Goal: Communication & Community: Answer question/provide support

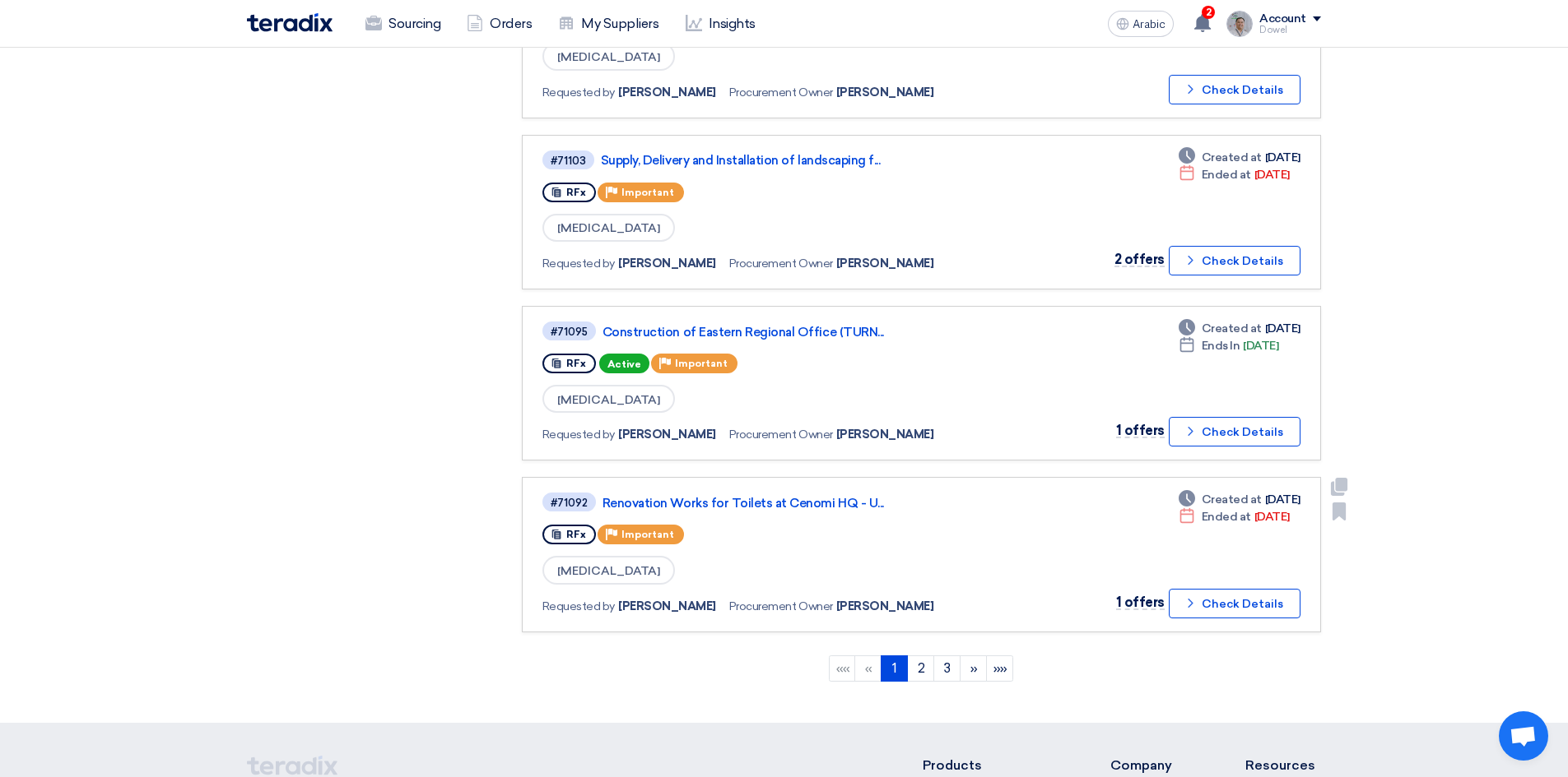
scroll to position [1316, 0]
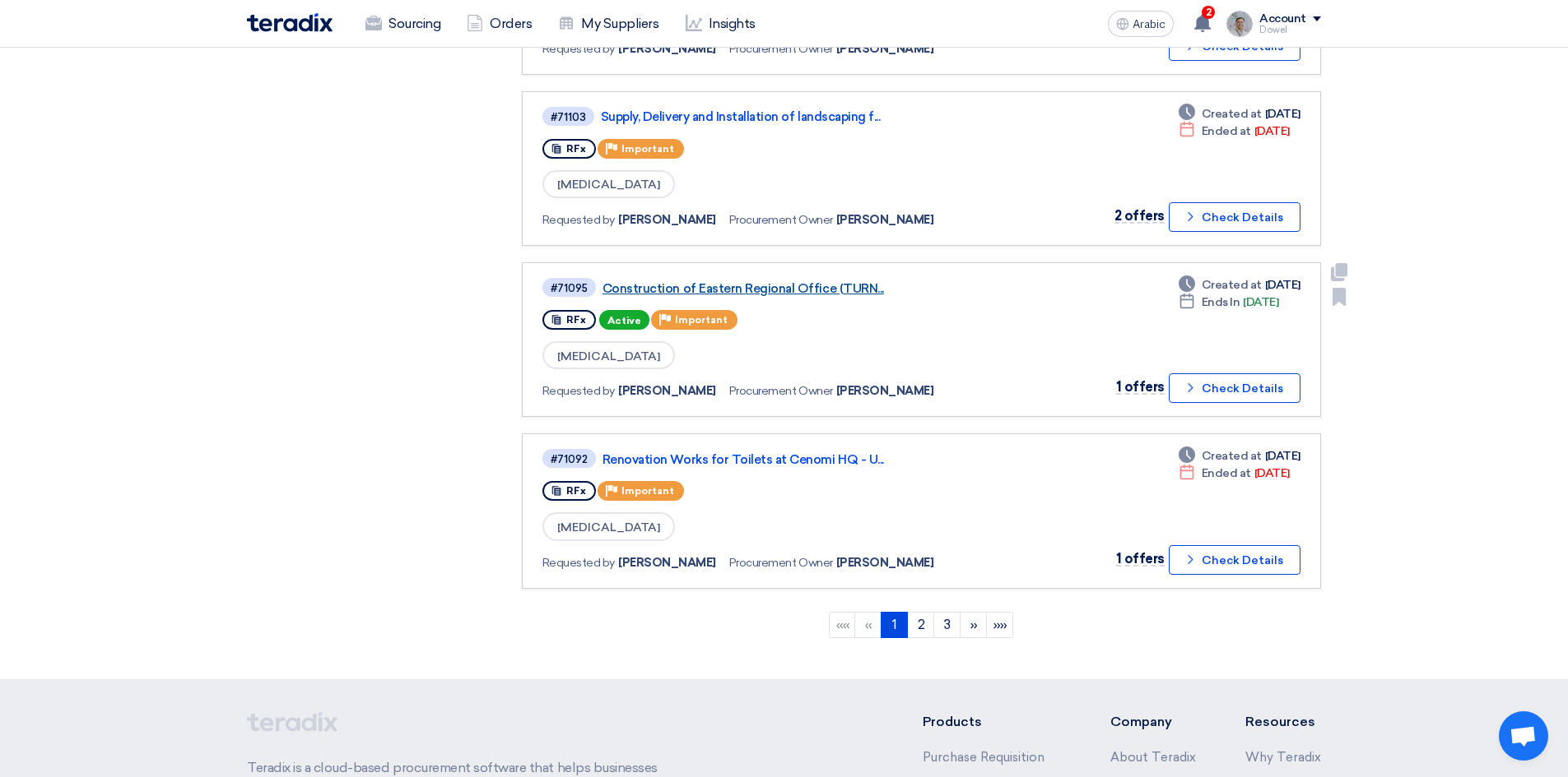
click at [775, 292] on font "Construction of Eastern Regional Office (TURN..." at bounding box center [743, 288] width 281 height 15
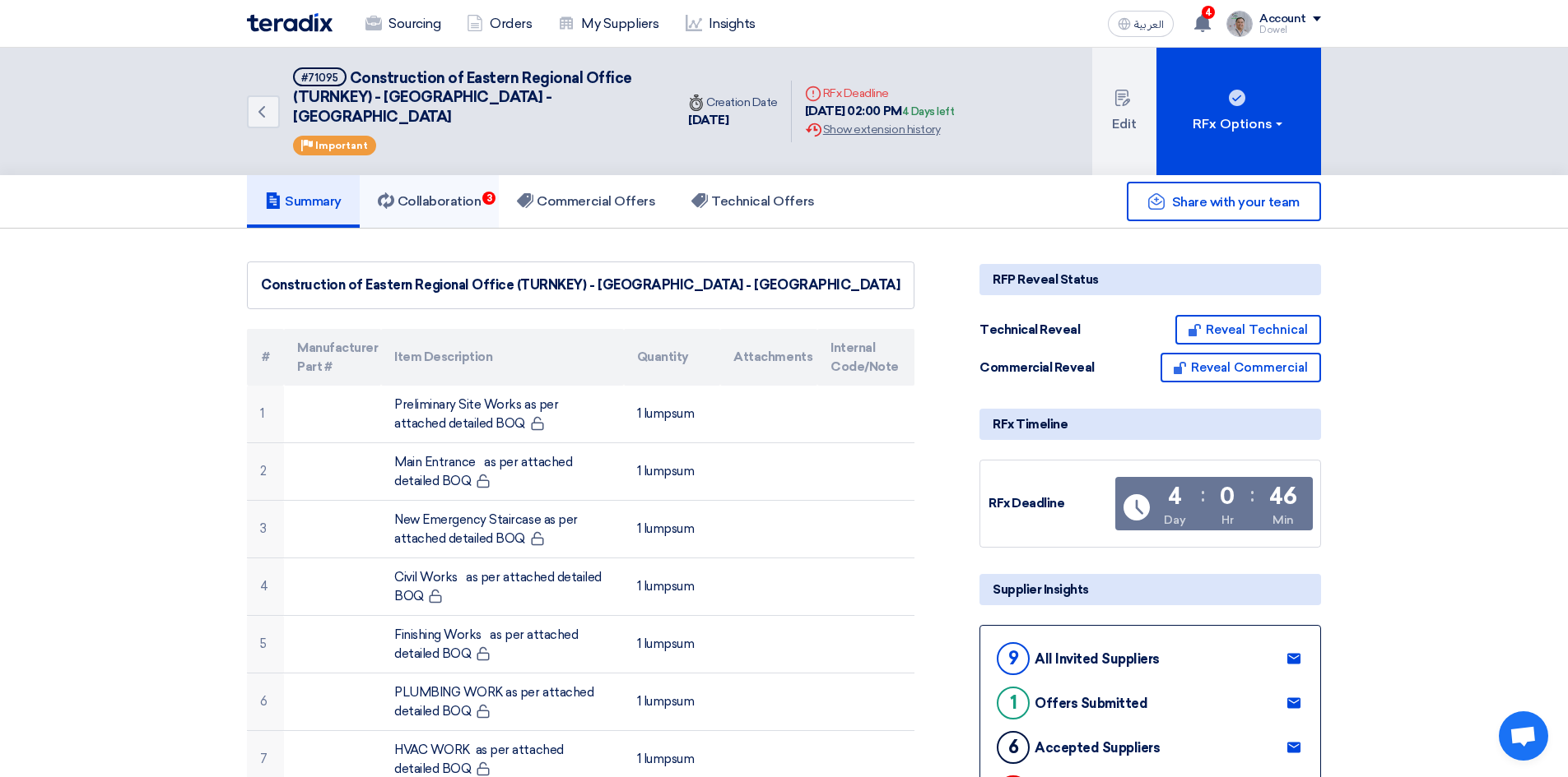
click at [464, 195] on link "Collaboration 3" at bounding box center [430, 202] width 140 height 52
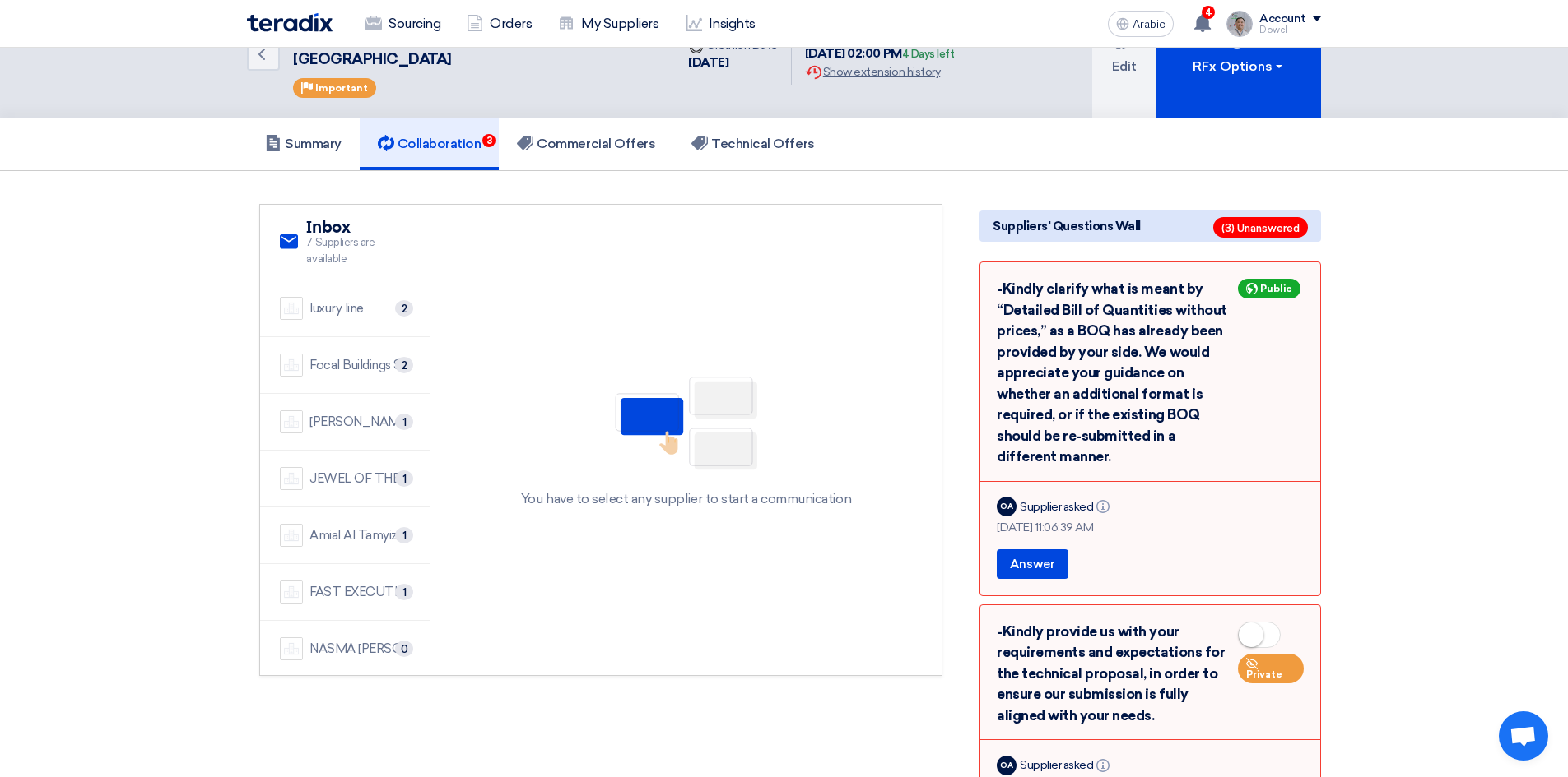
scroll to position [82, 0]
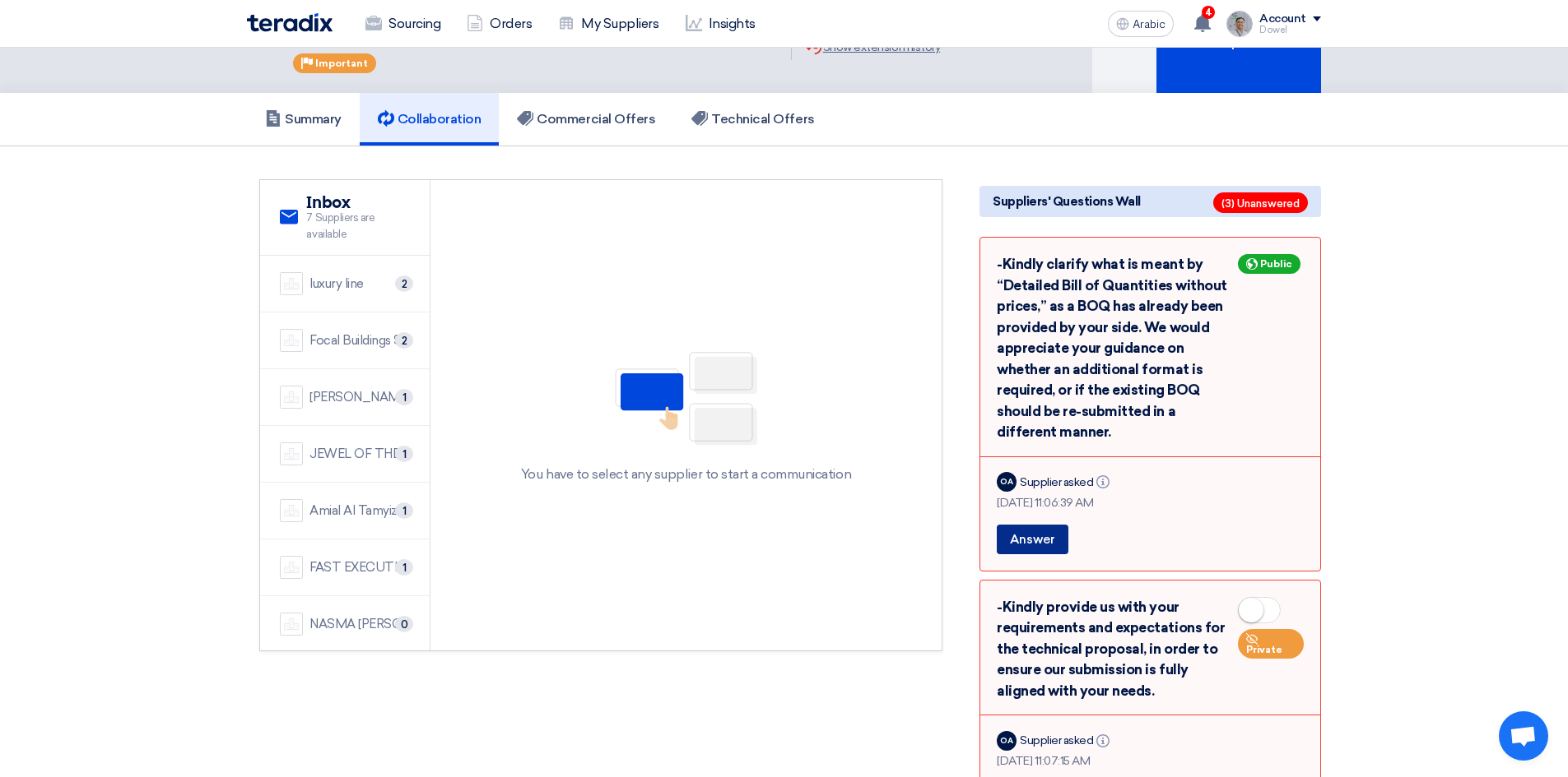
click at [1037, 533] on font "Answer" at bounding box center [1033, 540] width 45 height 15
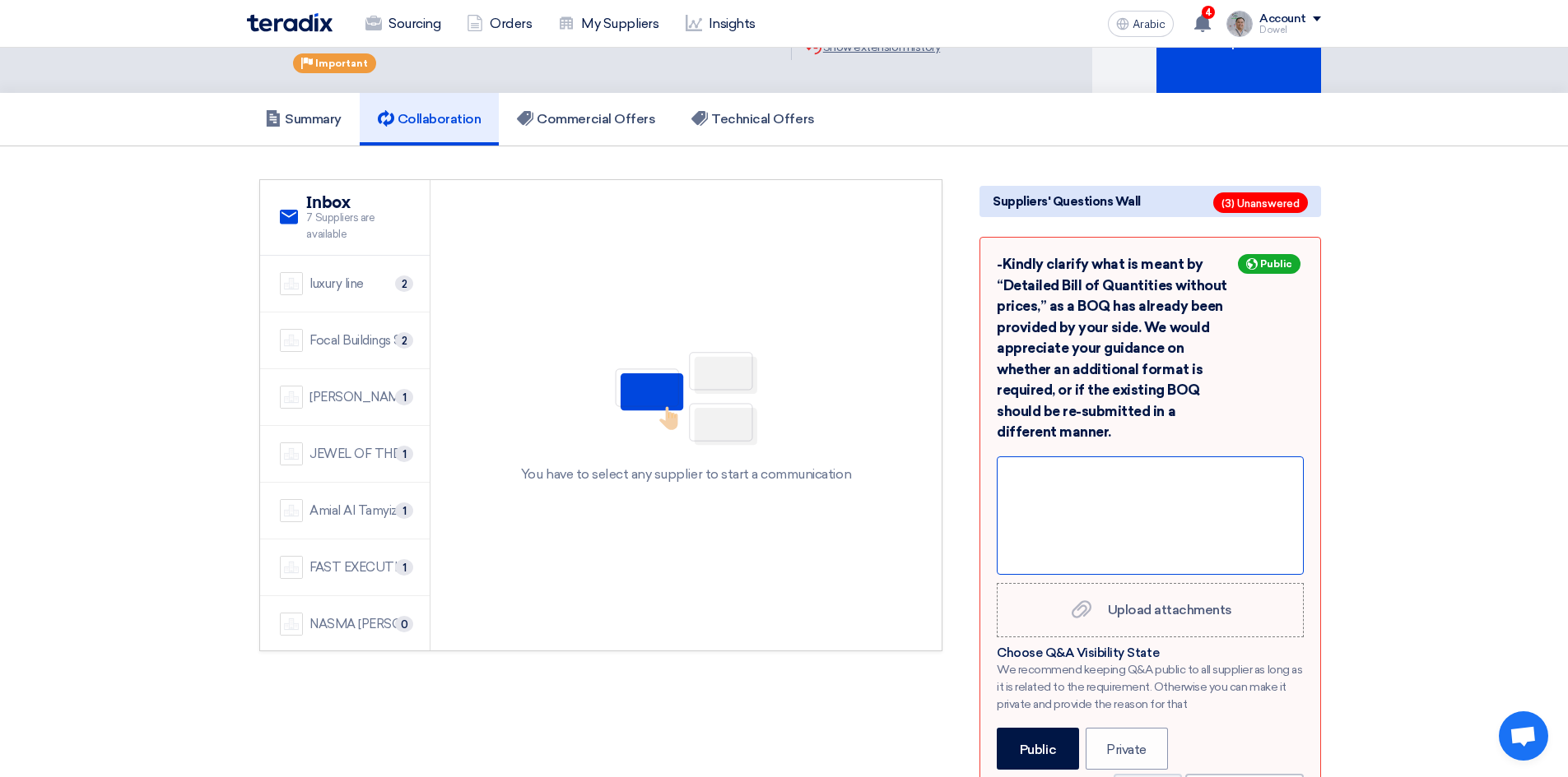
click at [1071, 475] on div at bounding box center [1150, 516] width 307 height 119
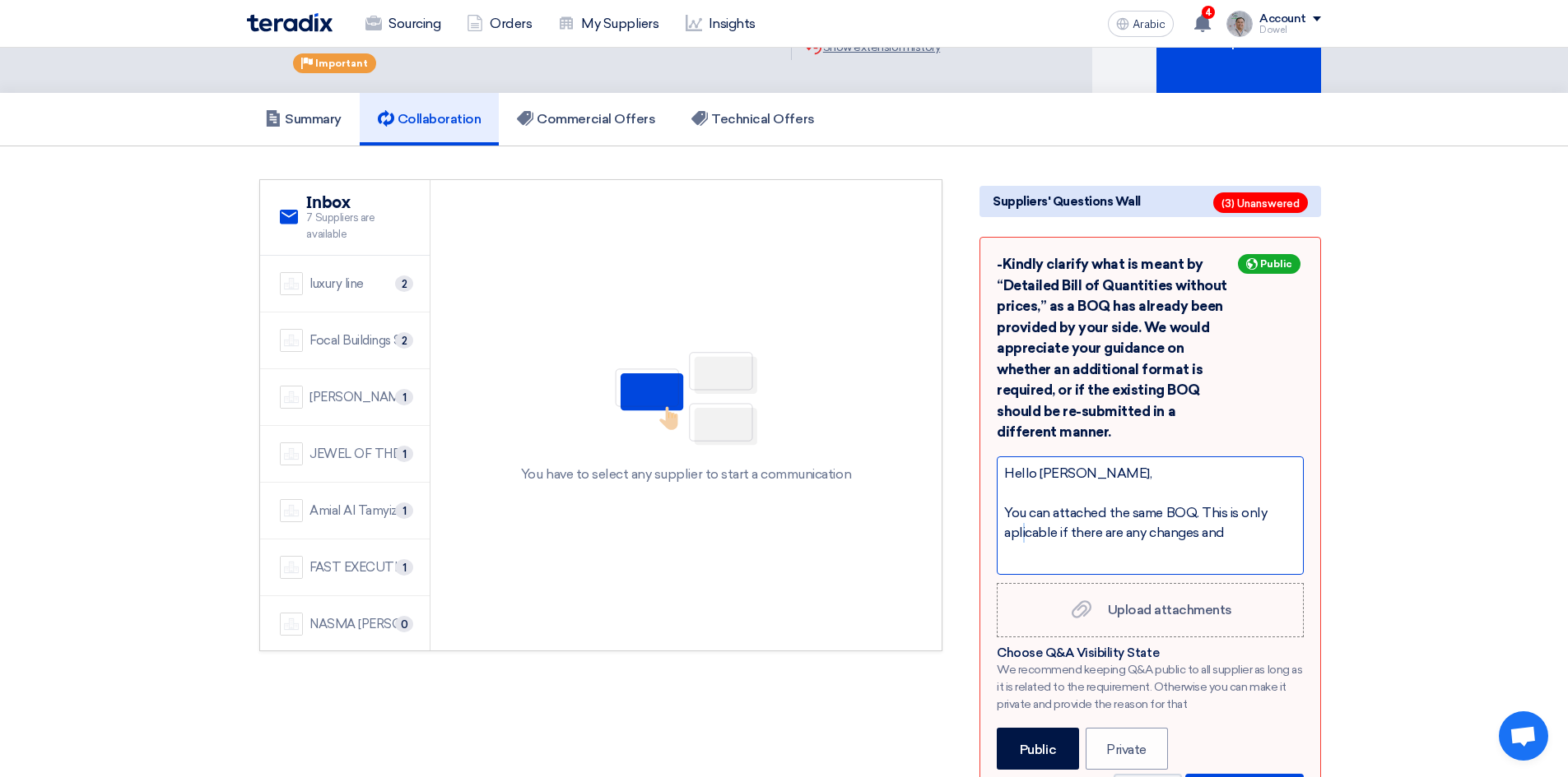
click at [1026, 516] on div "You can attached the same BOQ. This is only aplicable if there are any changes …" at bounding box center [1150, 523] width 292 height 39
click at [1032, 505] on div "You can attached the same BOQ. This is only aplicable if there are any changes …" at bounding box center [1150, 523] width 292 height 39
click at [1032, 513] on div "You can attached the same BOQ. This is only aplicable if there are any changes …" at bounding box center [1150, 523] width 292 height 39
click at [1241, 513] on div "You can attached the same BOQ. This is only applicable if there are any changes…" at bounding box center [1150, 523] width 292 height 39
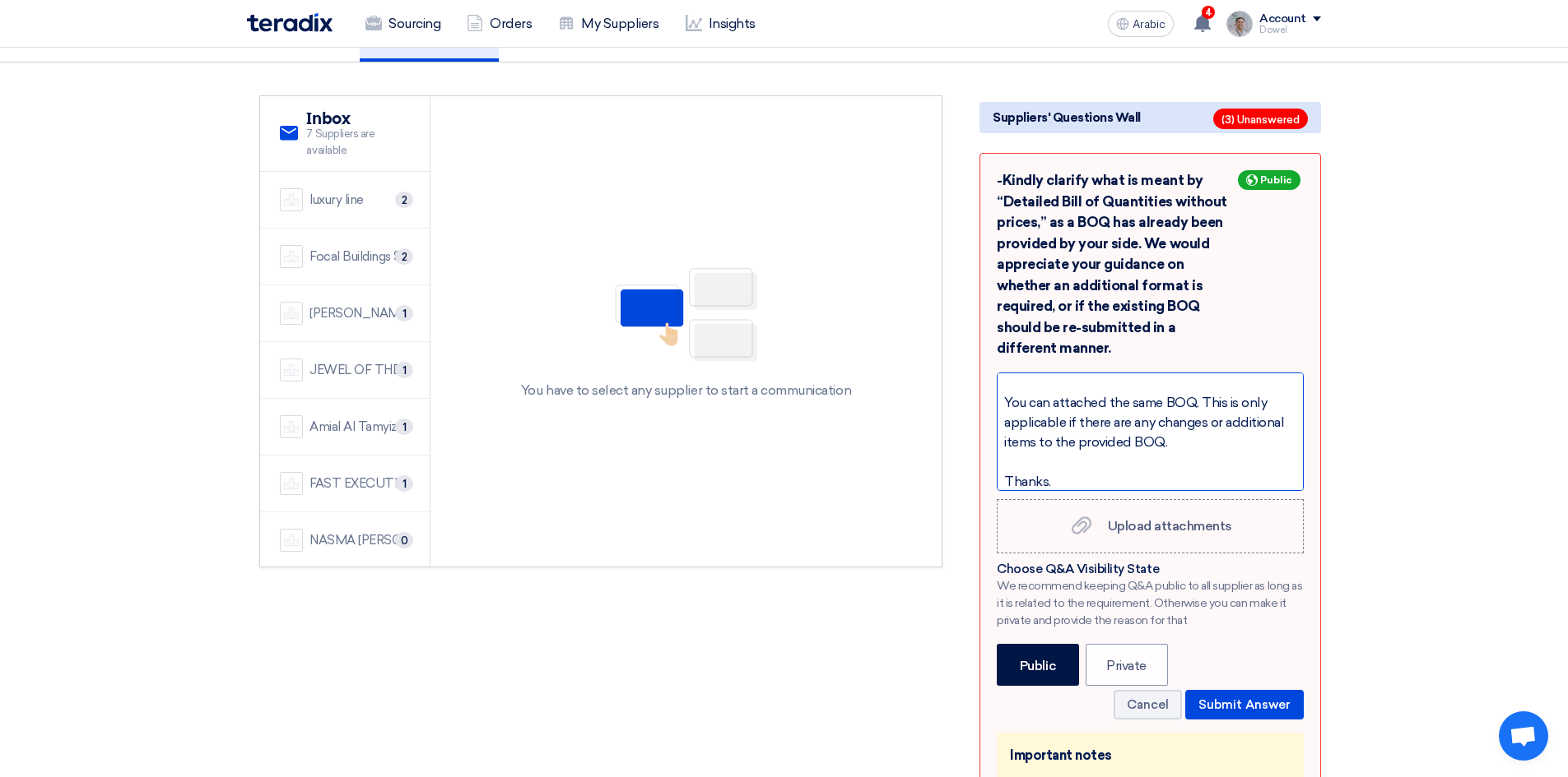
scroll to position [164, 0]
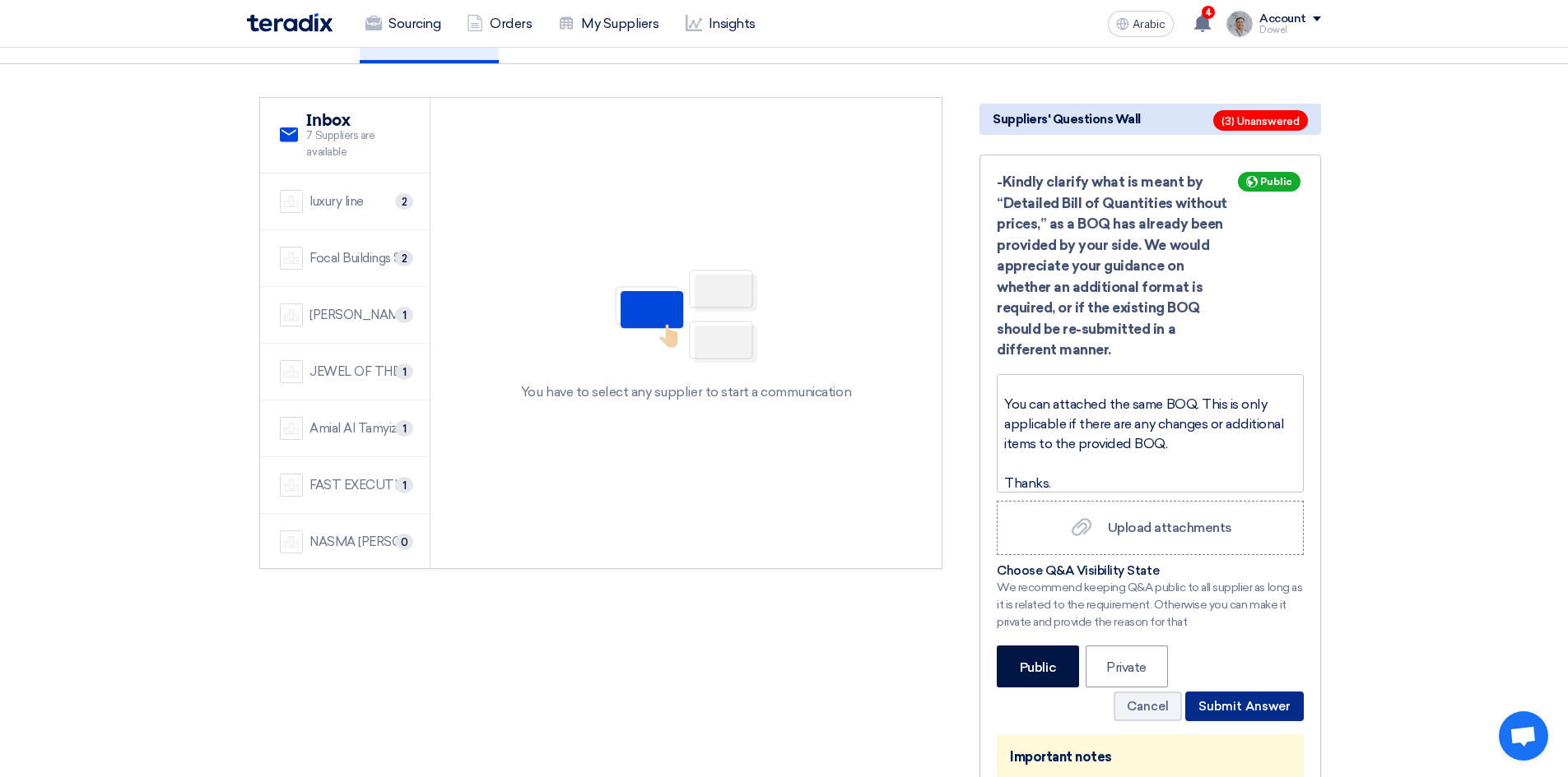
click at [1221, 699] on font "Submit Answer" at bounding box center [1245, 706] width 93 height 15
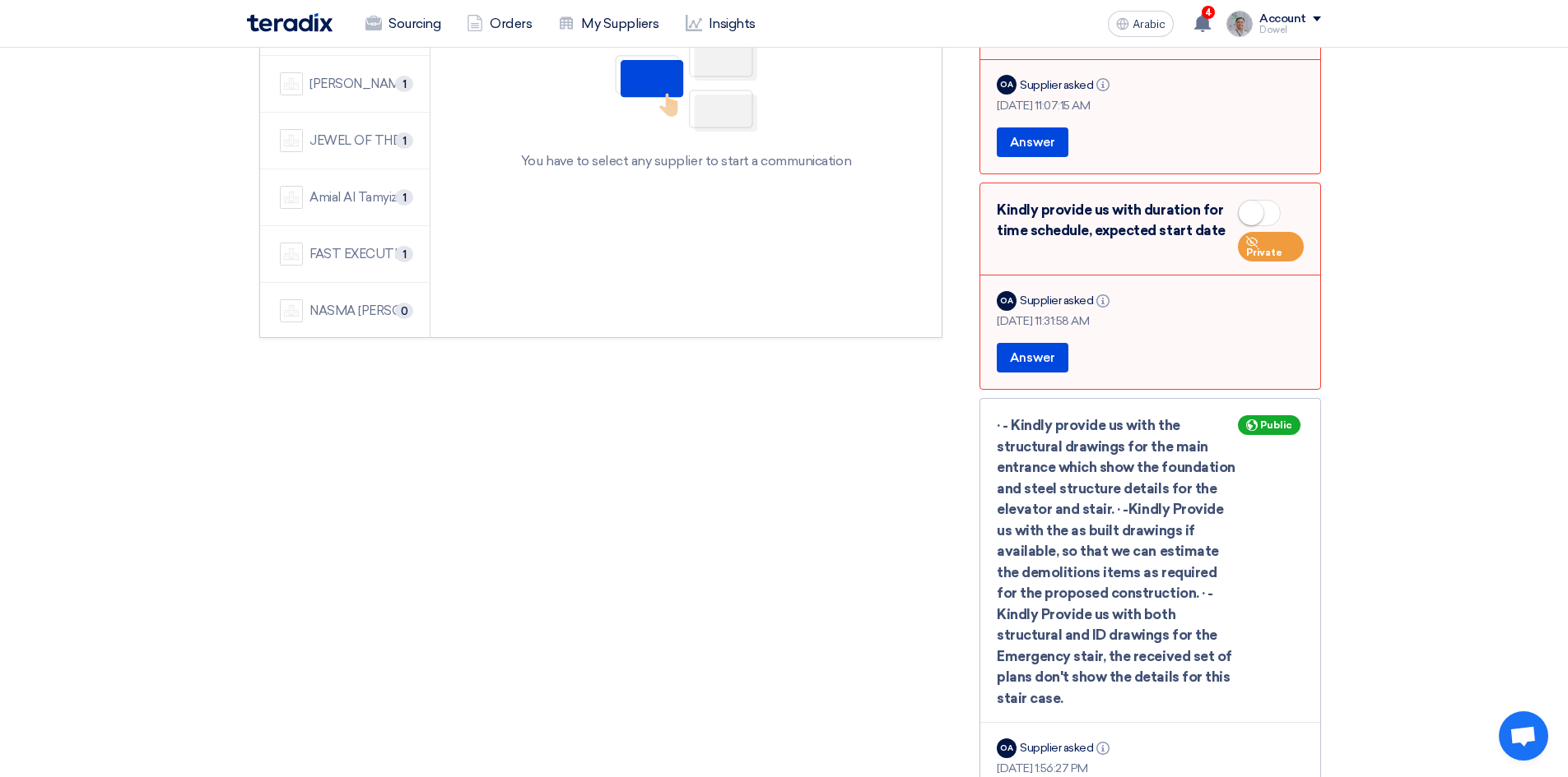
scroll to position [0, 0]
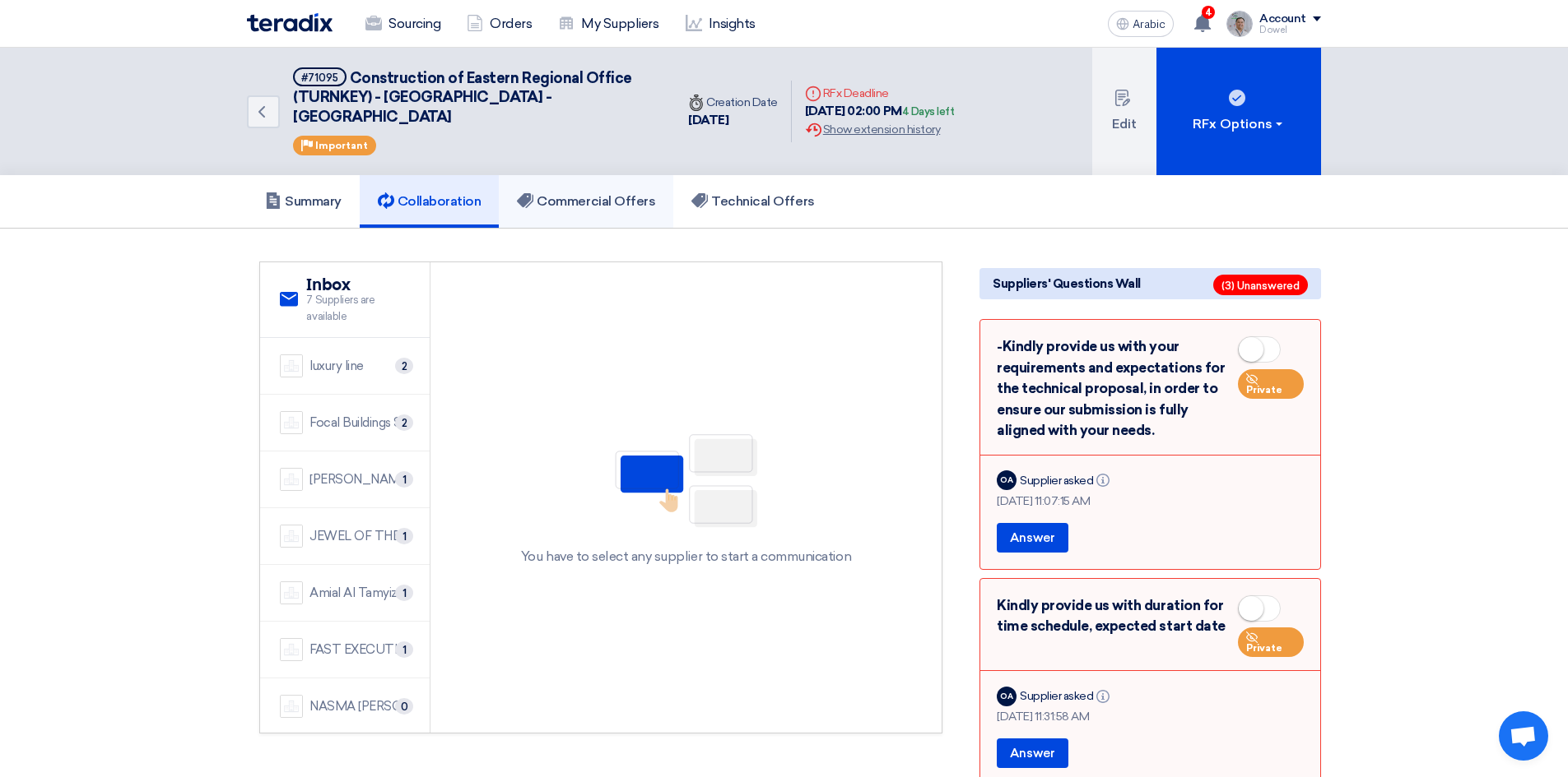
click at [618, 175] on link "Commercial Offers" at bounding box center [586, 202] width 175 height 52
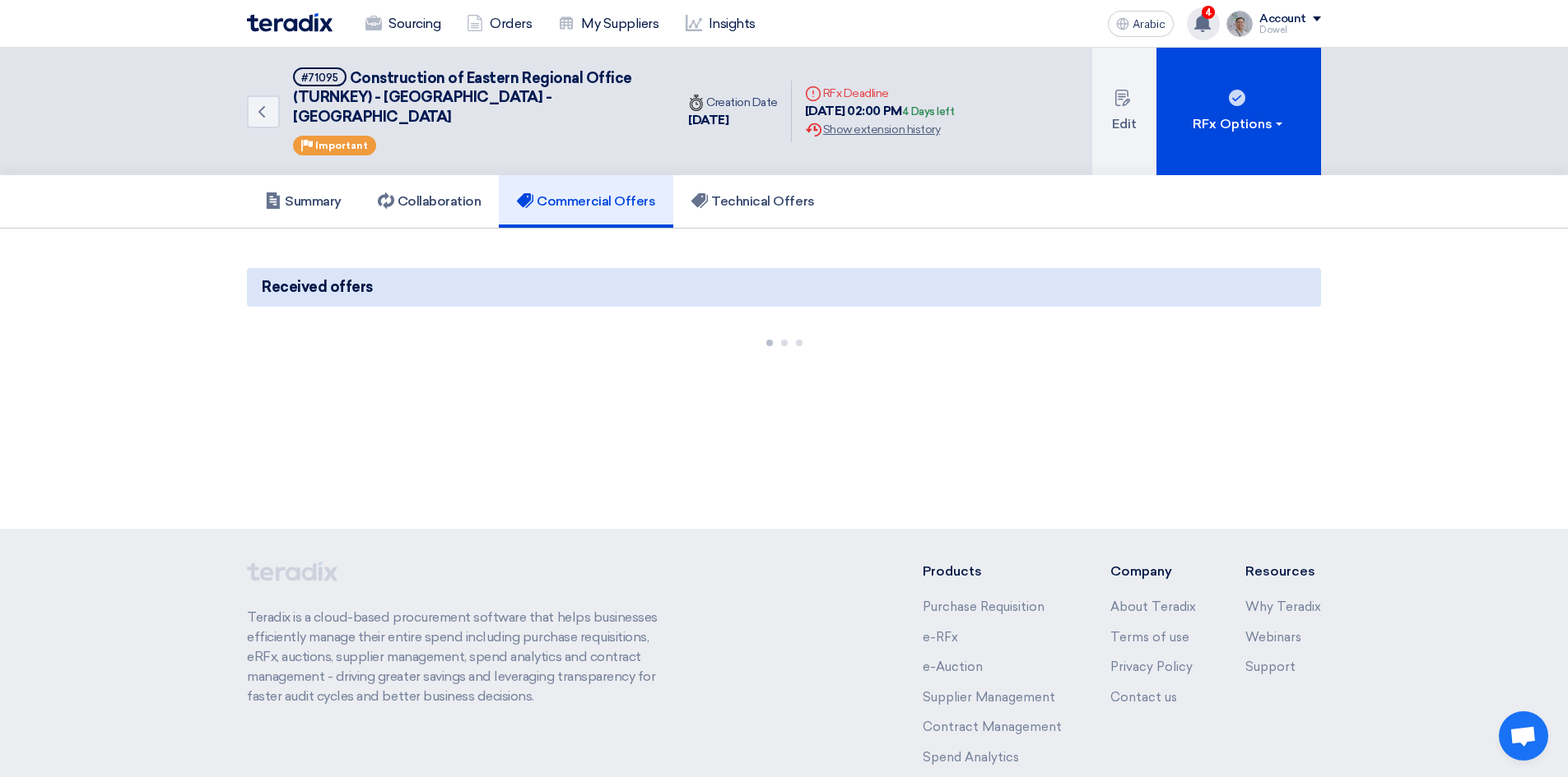
click at [1210, 19] on use at bounding box center [1202, 23] width 17 height 18
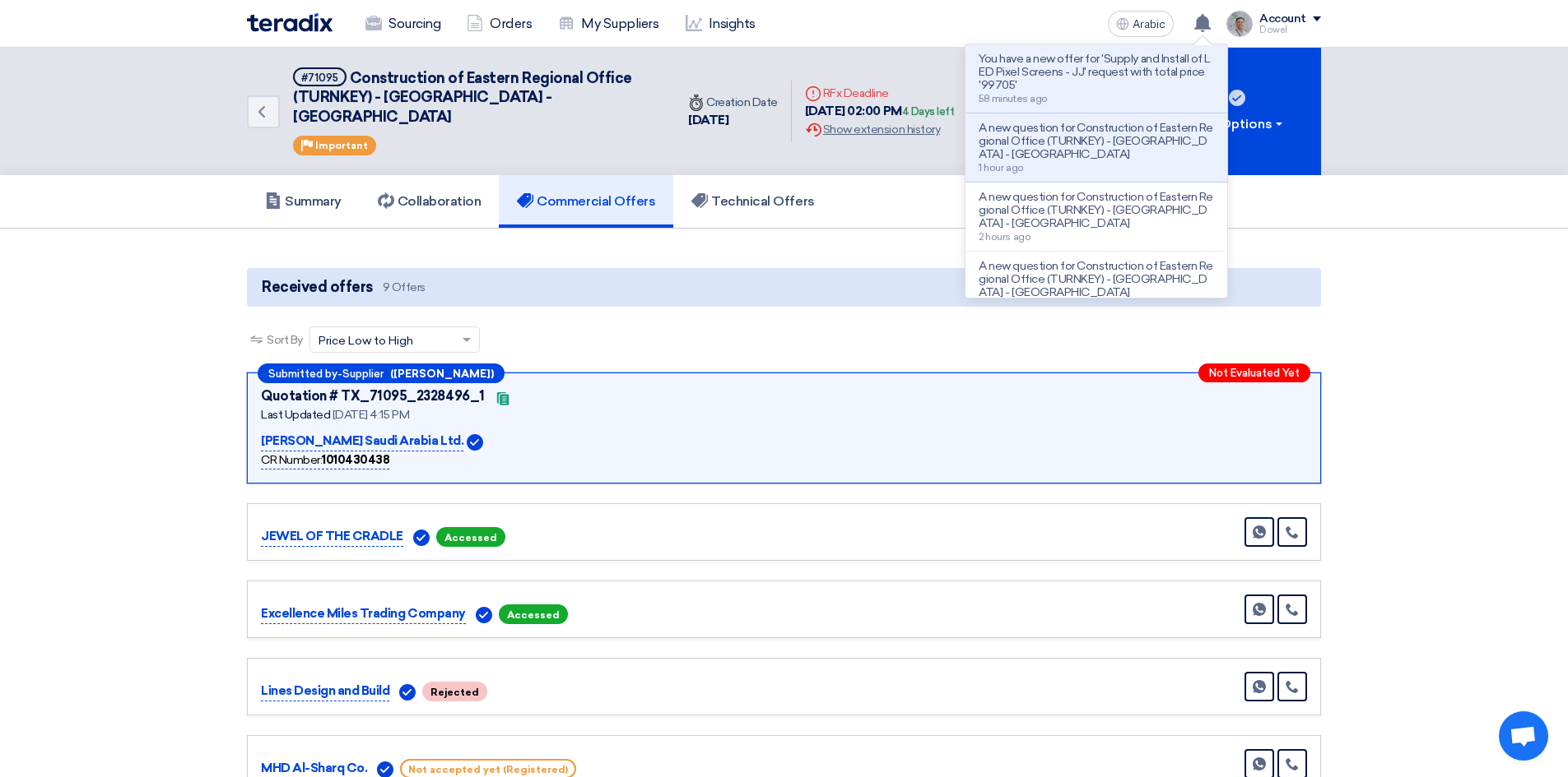
click at [105, 446] on section "Received offers 9 Offers Sort By Sort by × Price Low to High × Submitted by - S…" at bounding box center [784, 694] width 1568 height 931
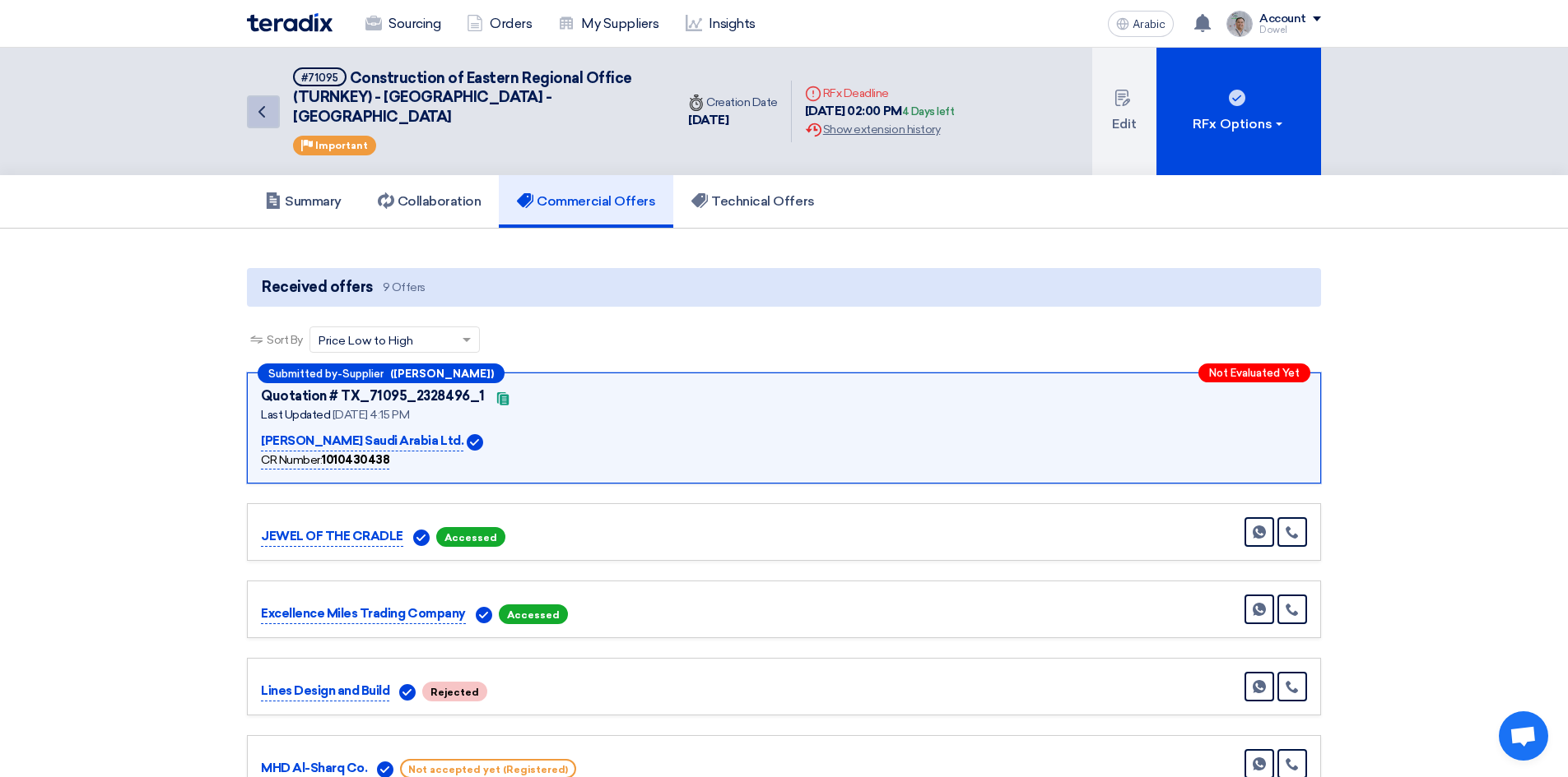
click at [255, 107] on icon "Back" at bounding box center [261, 112] width 20 height 20
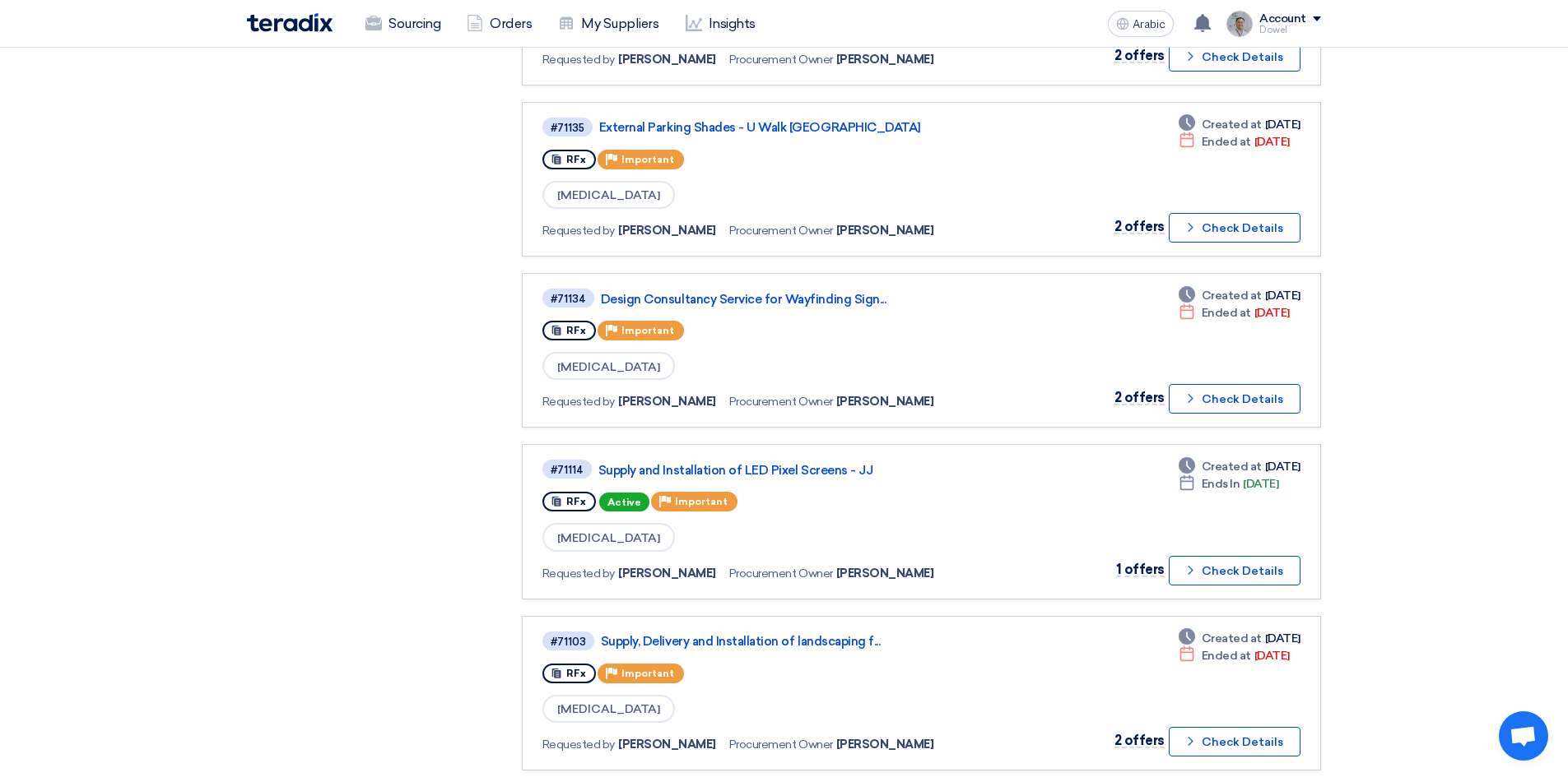
scroll to position [658, 0]
